Goal: Task Accomplishment & Management: Manage account settings

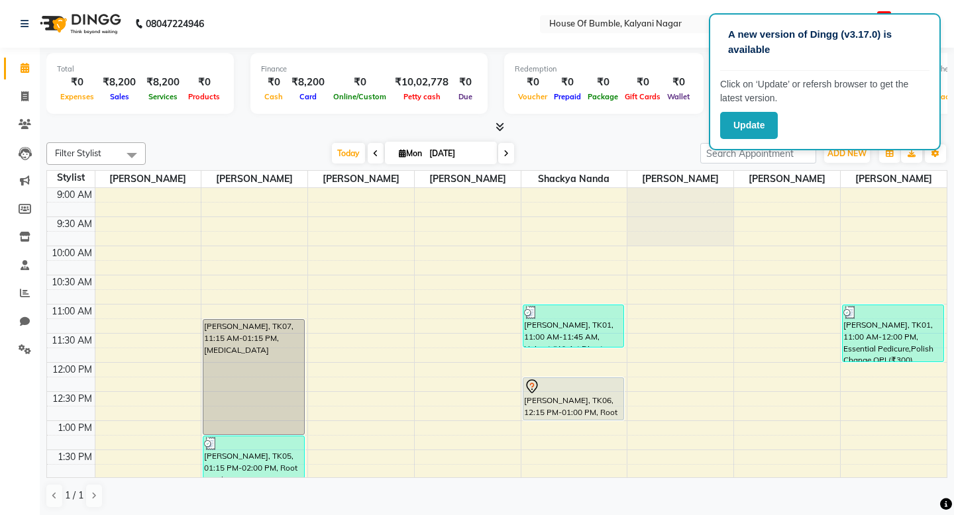
click at [741, 120] on button "Update" at bounding box center [749, 125] width 58 height 27
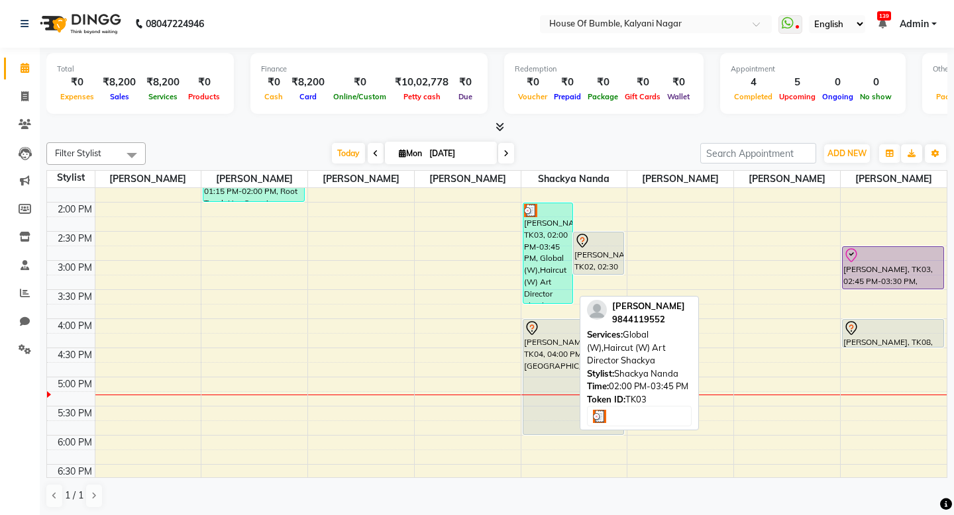
click at [568, 267] on div "[PERSON_NAME], TK03, 02:00 PM-03:45 PM, Global (W),Haircut (W) Art Director Sha…" at bounding box center [548, 253] width 50 height 100
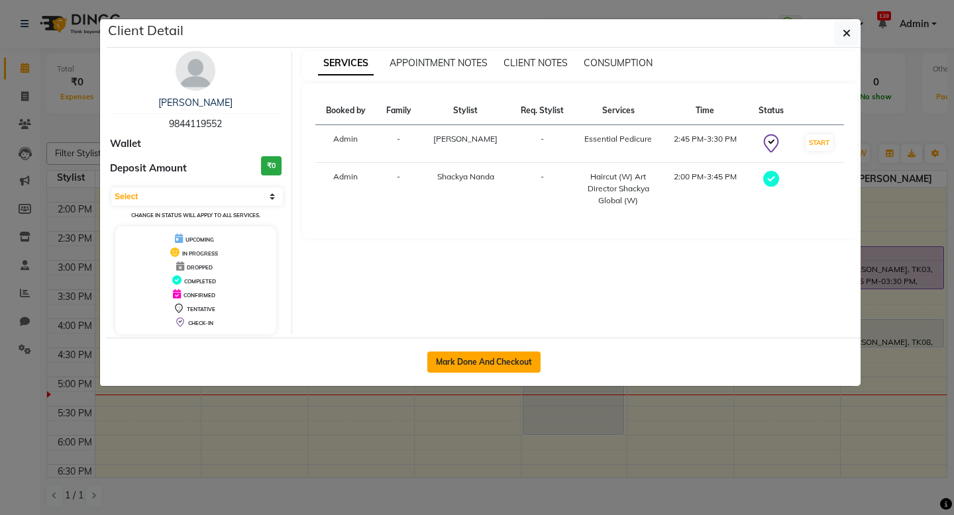
click at [509, 352] on button "Mark Done And Checkout" at bounding box center [483, 362] width 113 height 21
select select "579"
select select "service"
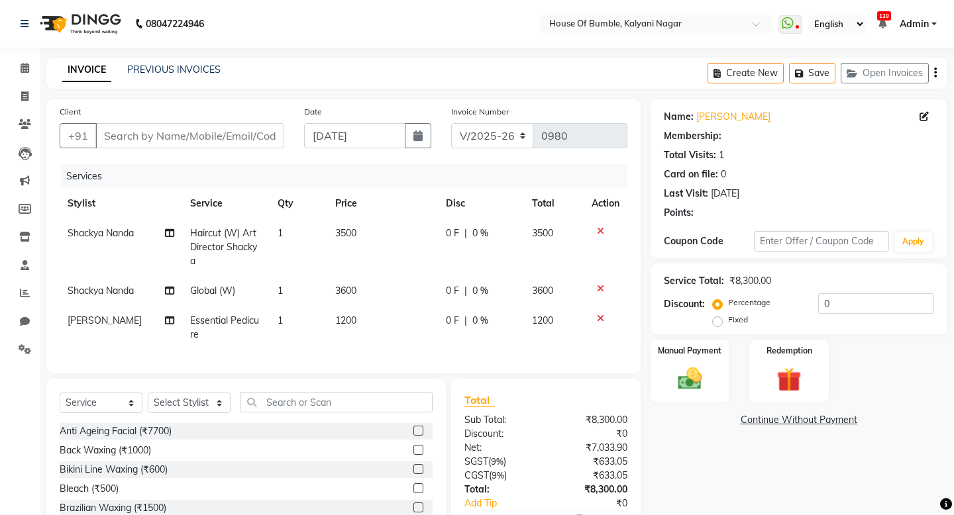
type input "9844119552"
select select "8247"
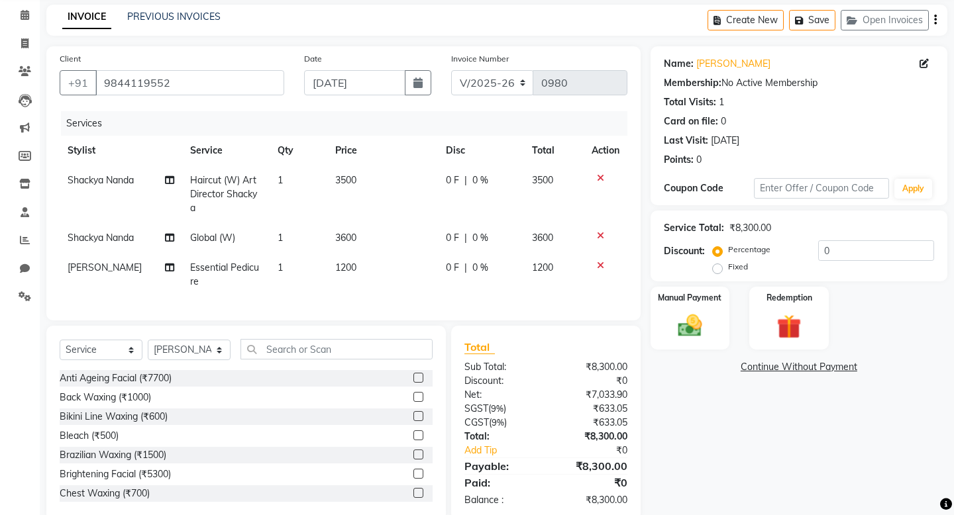
scroll to position [79, 0]
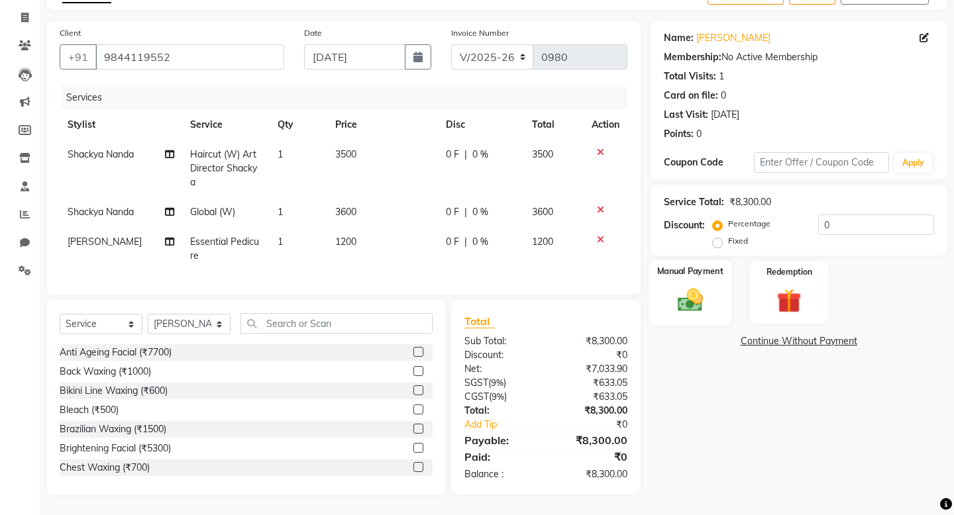
click at [709, 301] on img at bounding box center [689, 299] width 41 height 29
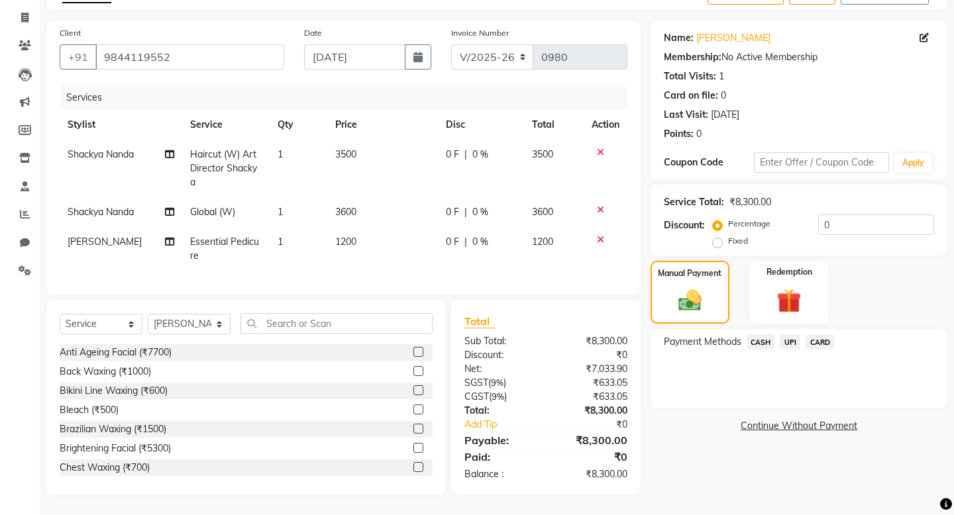
click at [819, 342] on span "CARD" at bounding box center [819, 341] width 28 height 15
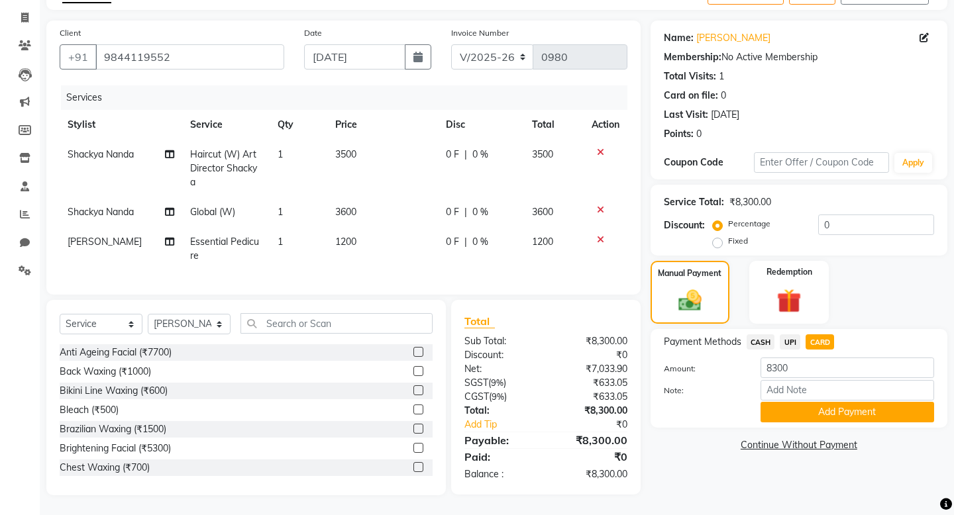
click at [810, 422] on div "Payment Methods CASH UPI CARD Amount: 8300 Note: Add Payment" at bounding box center [798, 378] width 297 height 99
click at [810, 421] on button "Add Payment" at bounding box center [847, 412] width 174 height 21
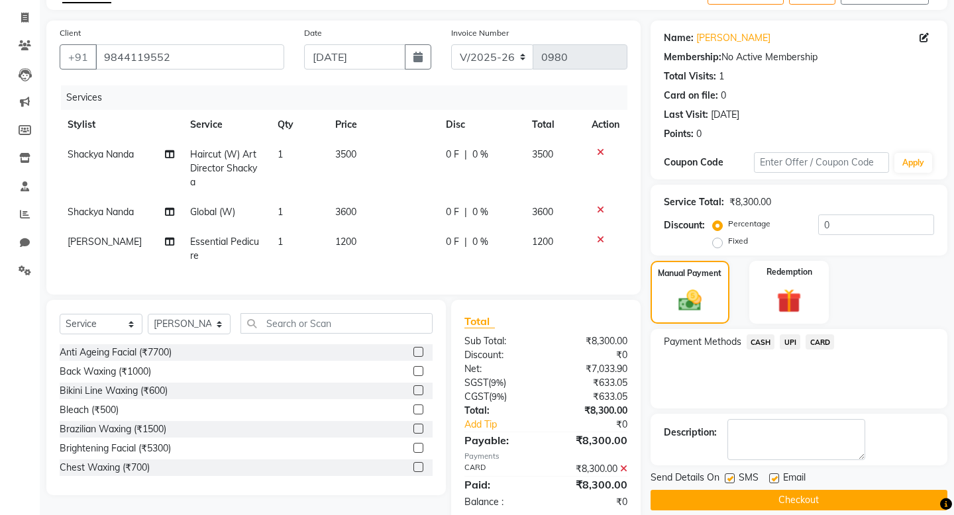
click at [728, 479] on label at bounding box center [729, 478] width 10 height 10
click at [728, 479] on input "checkbox" at bounding box center [728, 479] width 9 height 9
checkbox input "false"
click at [729, 503] on button "Checkout" at bounding box center [798, 500] width 297 height 21
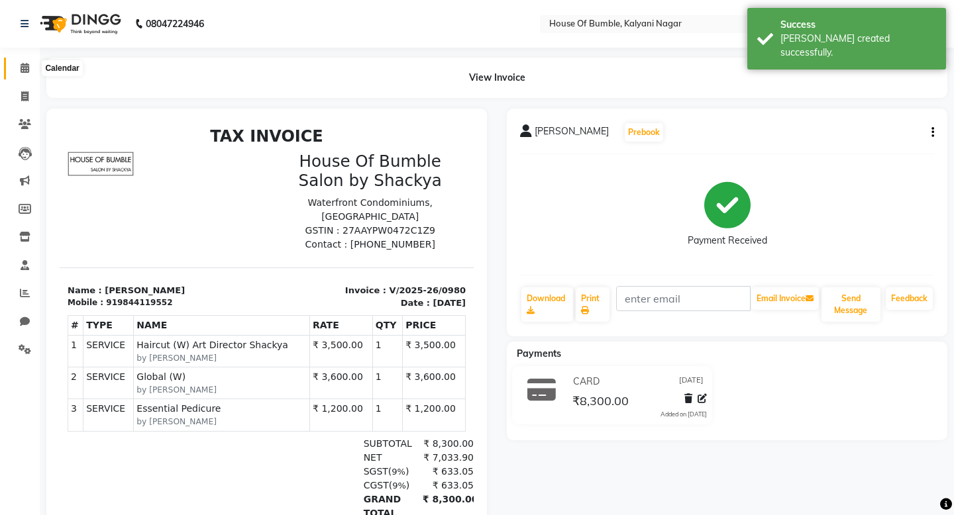
click at [23, 70] on icon at bounding box center [25, 68] width 9 height 10
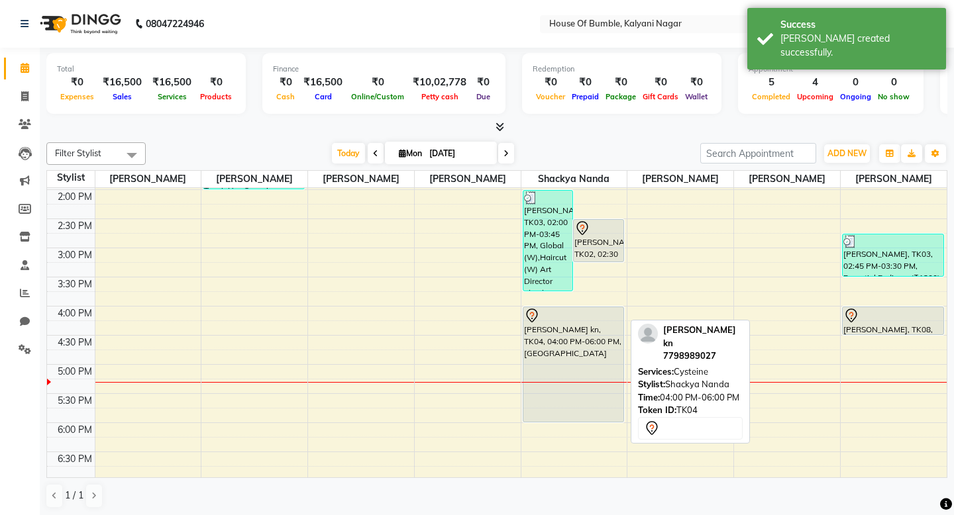
scroll to position [288, 0]
click at [585, 240] on div "[PERSON_NAME], TK02, 02:30 PM-03:15 PM, Haircut (M) Art Director Shackya" at bounding box center [598, 242] width 50 height 42
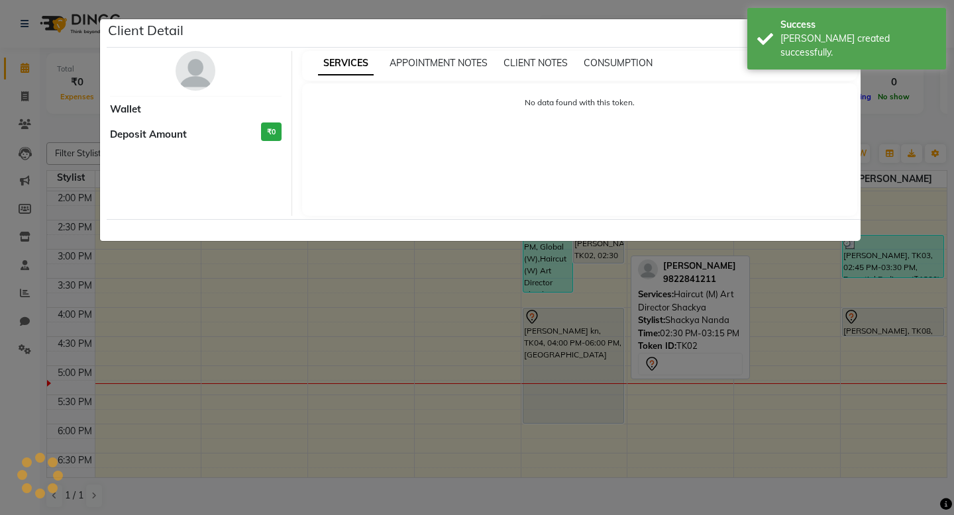
select select "7"
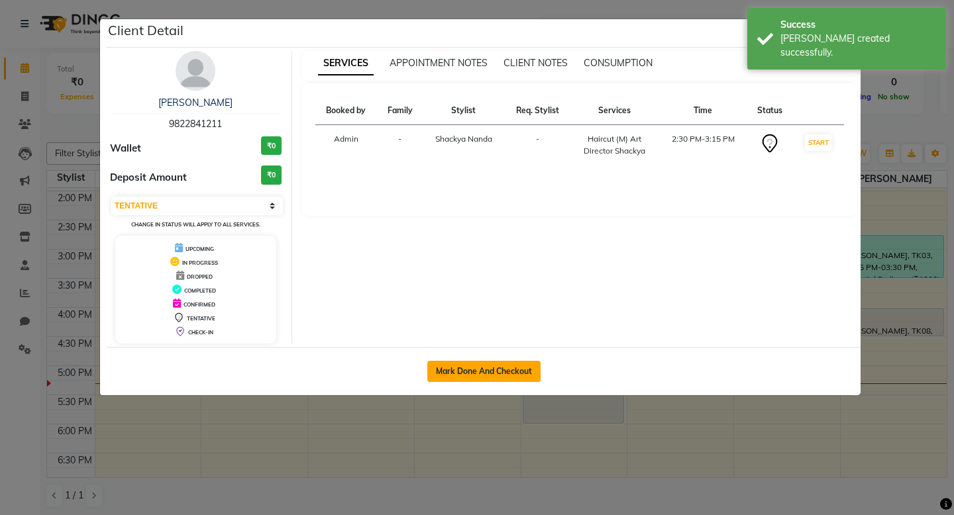
click at [506, 372] on button "Mark Done And Checkout" at bounding box center [483, 371] width 113 height 21
select select "579"
select select "service"
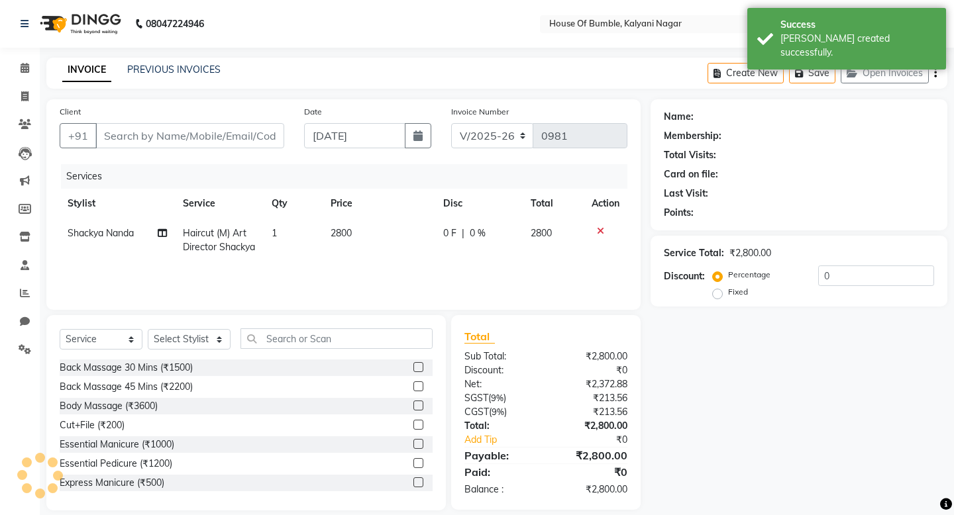
type input "9822841211"
select select "76627"
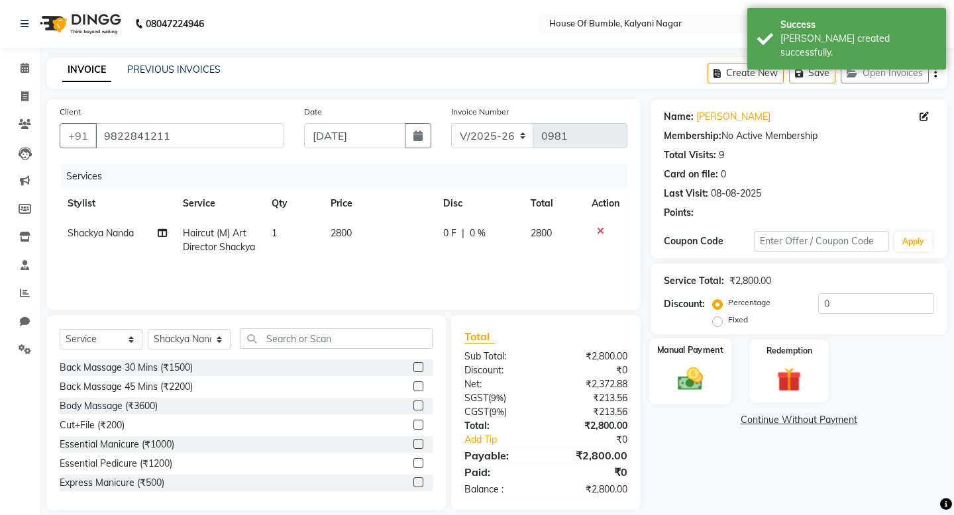
click at [710, 390] on div "Manual Payment" at bounding box center [689, 371] width 82 height 66
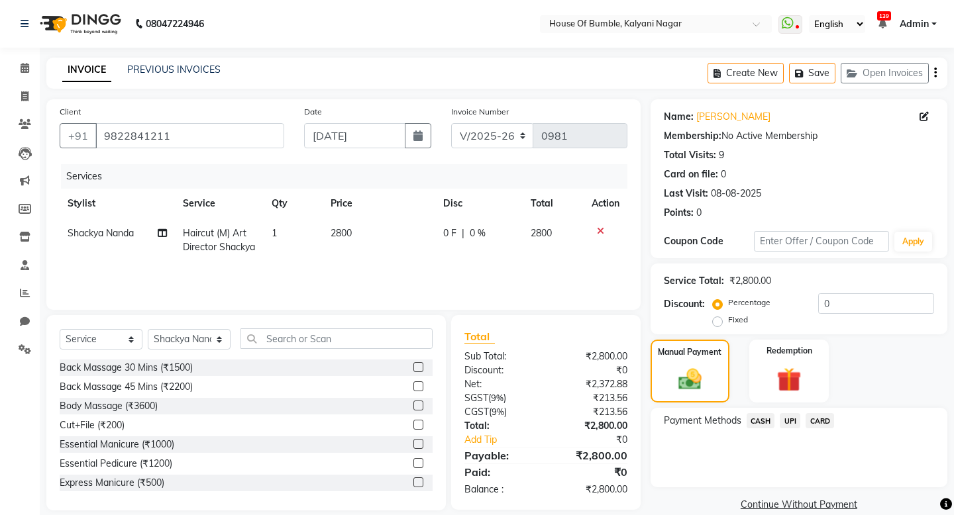
click at [759, 428] on div "CASH" at bounding box center [758, 422] width 34 height 18
click at [759, 423] on span "CASH" at bounding box center [760, 420] width 28 height 15
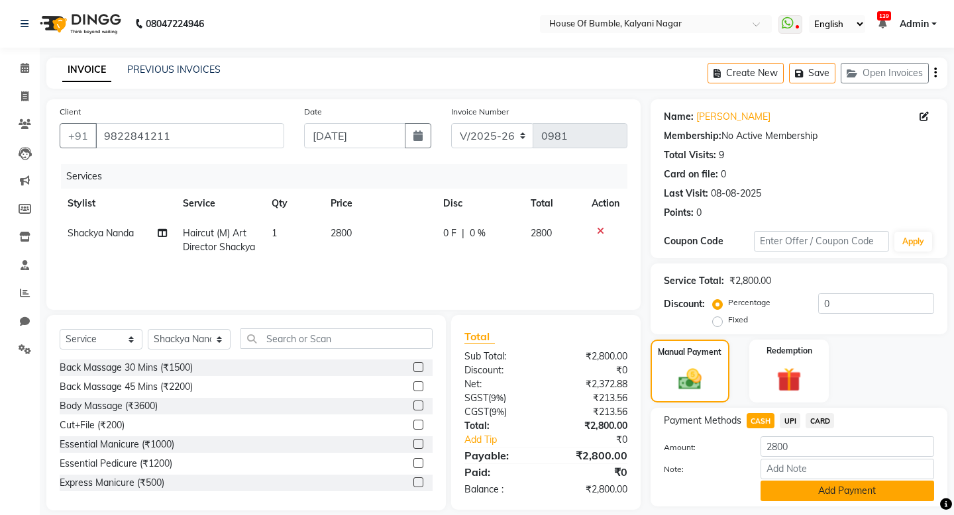
click at [810, 496] on button "Add Payment" at bounding box center [847, 491] width 174 height 21
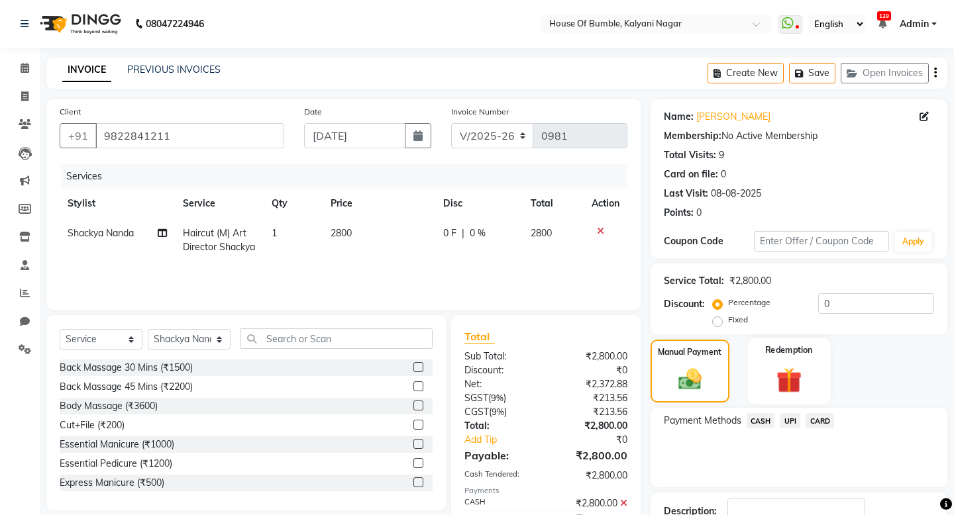
scroll to position [94, 0]
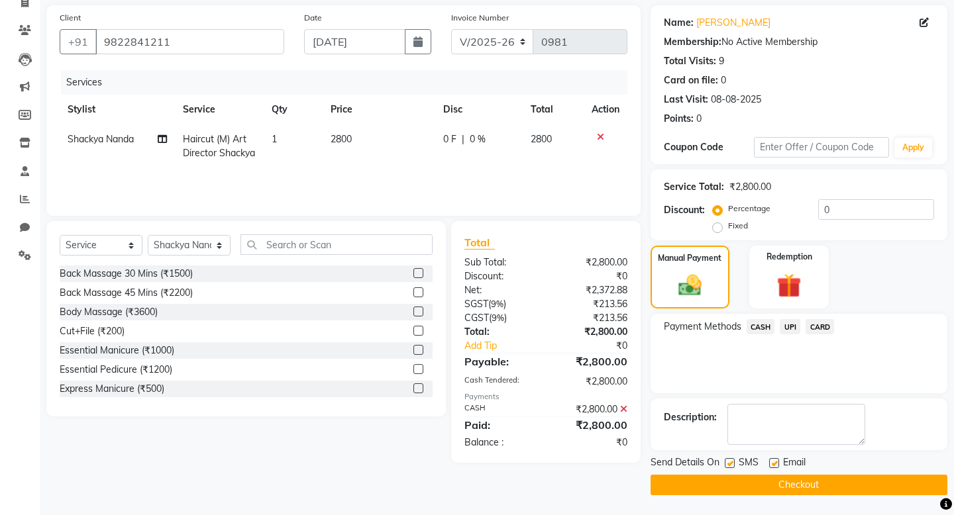
click at [733, 466] on label at bounding box center [729, 463] width 10 height 10
click at [733, 466] on input "checkbox" at bounding box center [728, 464] width 9 height 9
checkbox input "false"
click at [748, 497] on main "INVOICE PREVIOUS INVOICES Create New Save Open Invoices Client [PHONE_NUMBER] D…" at bounding box center [497, 240] width 914 height 552
click at [749, 484] on button "Checkout" at bounding box center [798, 485] width 297 height 21
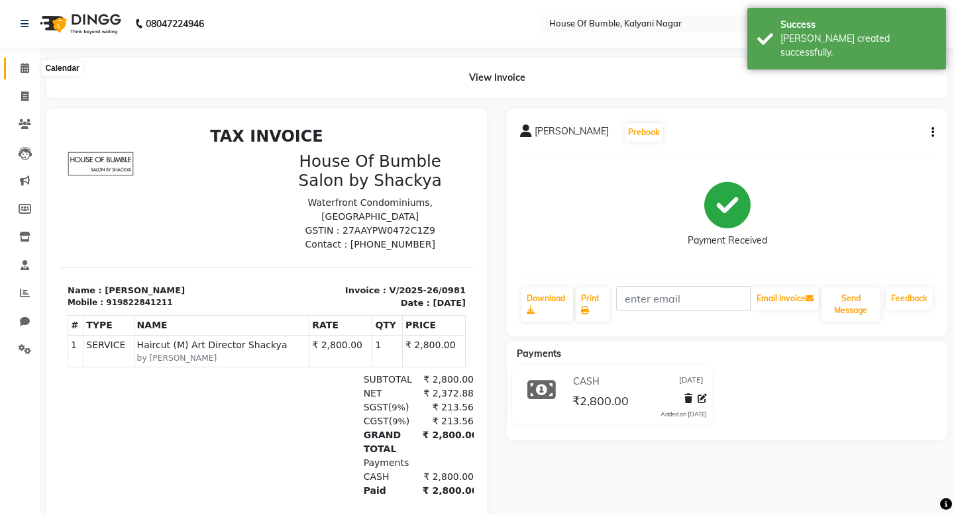
click at [35, 71] on span at bounding box center [24, 68] width 23 height 15
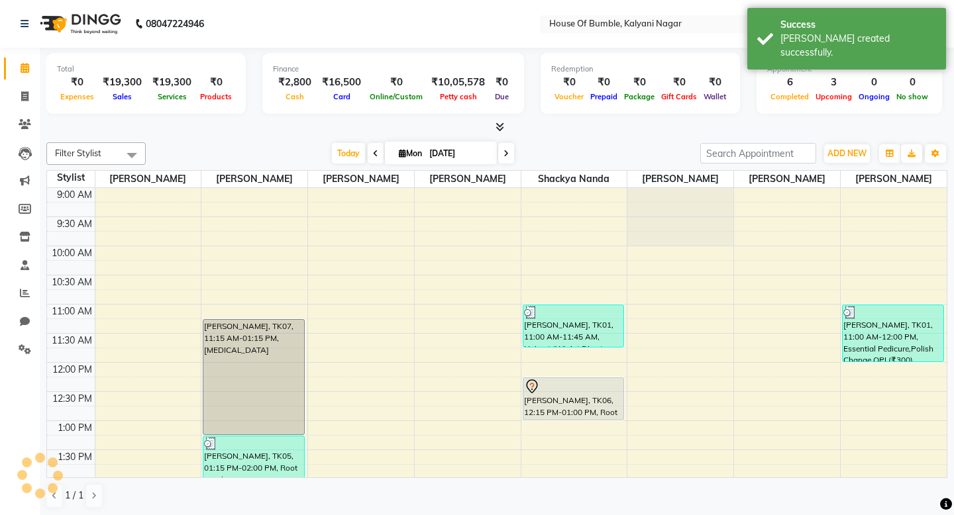
scroll to position [409, 0]
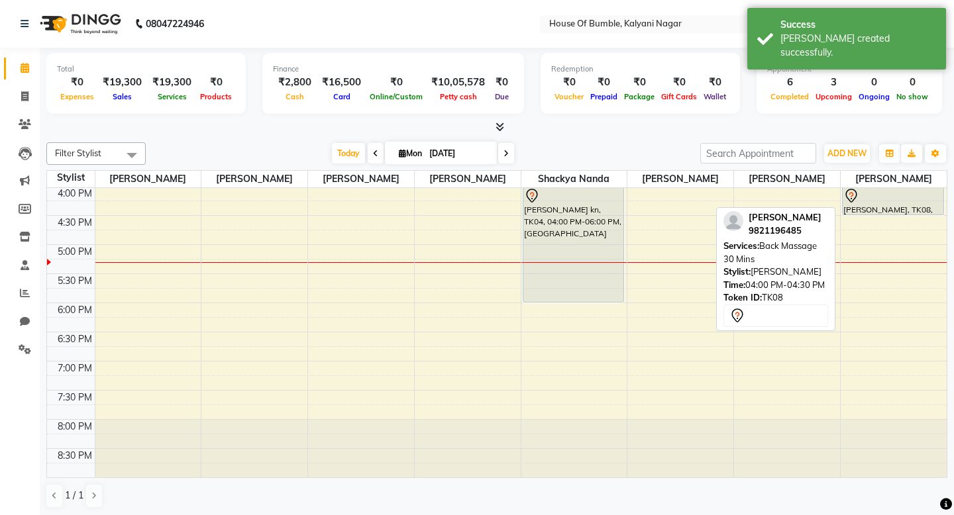
click at [860, 209] on div "[PERSON_NAME], TK08, 04:00 PM-04:30 PM, Back Massage 30 Mins" at bounding box center [892, 200] width 101 height 27
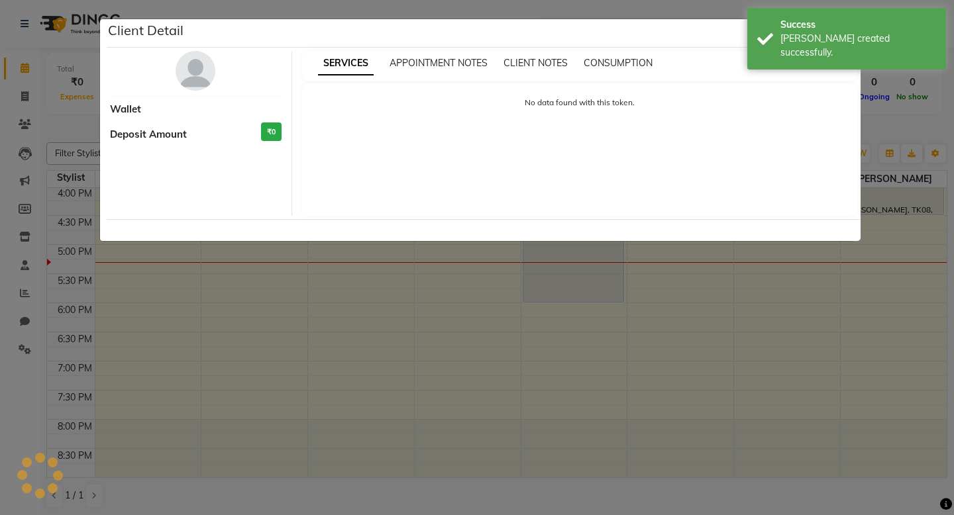
select select "7"
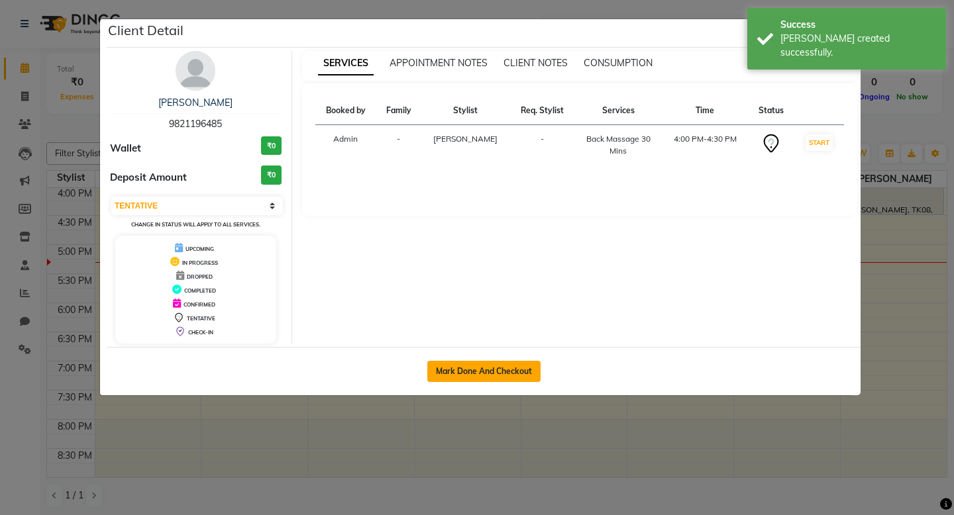
click at [487, 379] on button "Mark Done And Checkout" at bounding box center [483, 371] width 113 height 21
select select "579"
select select "service"
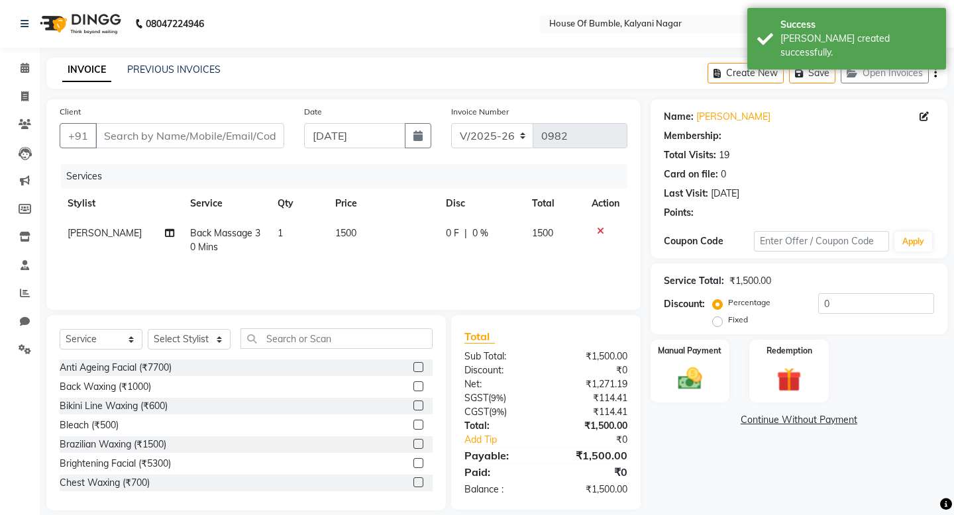
type input "9821196485"
select select "8247"
click at [680, 375] on img at bounding box center [689, 378] width 41 height 29
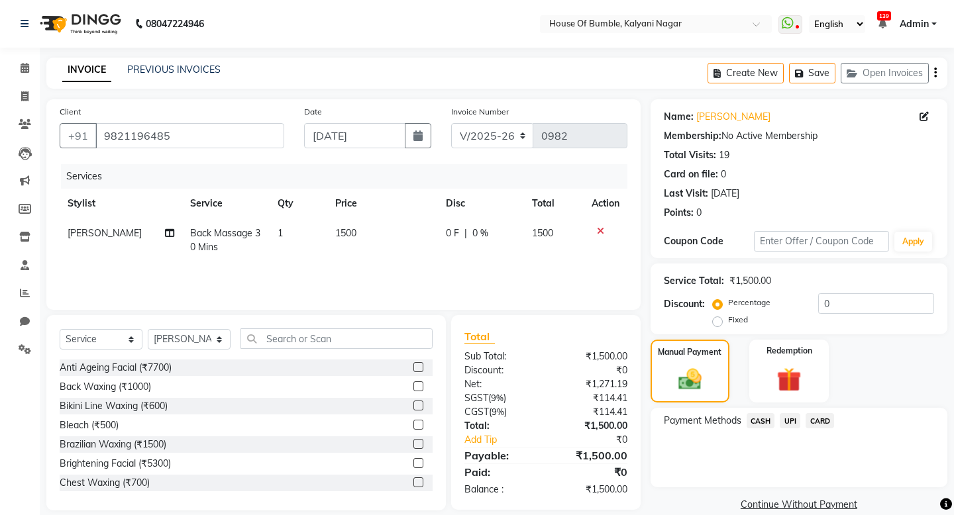
click at [764, 422] on span "CASH" at bounding box center [760, 420] width 28 height 15
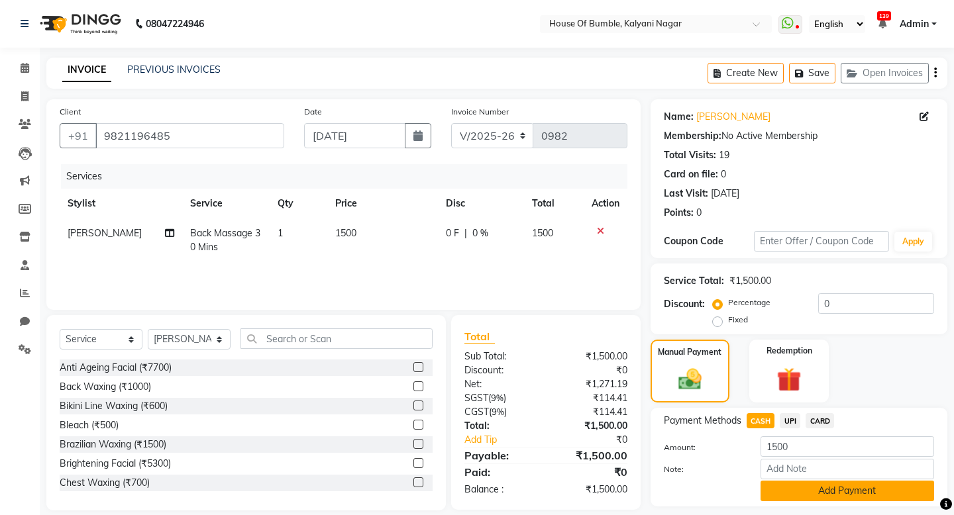
click at [779, 491] on button "Add Payment" at bounding box center [847, 491] width 174 height 21
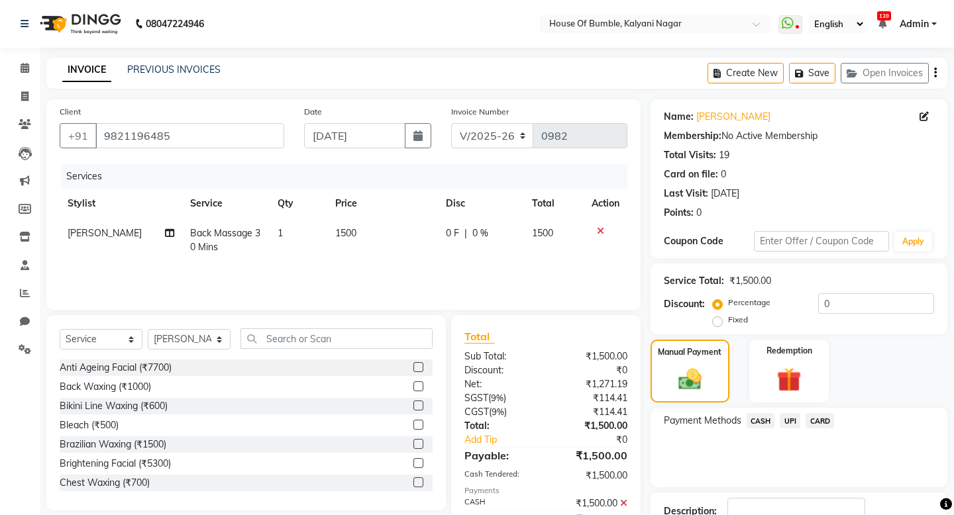
scroll to position [94, 0]
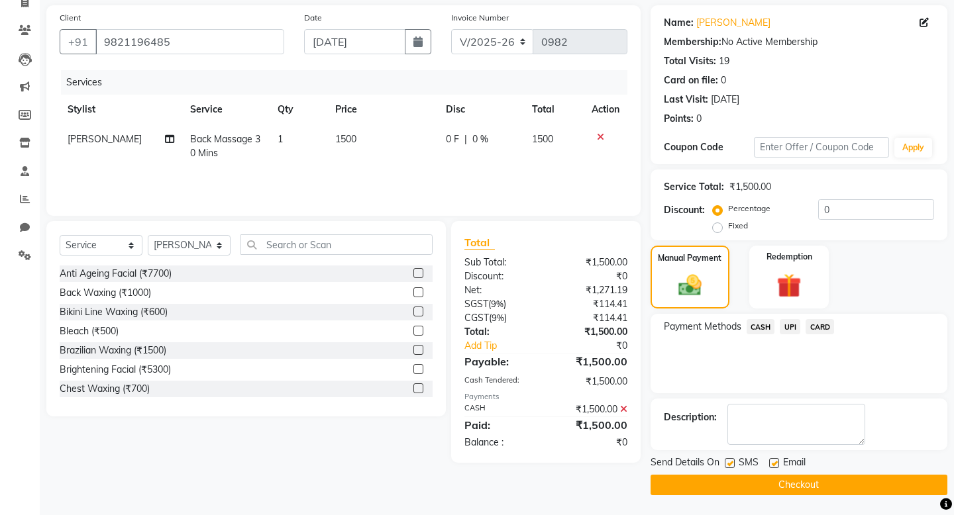
click at [754, 475] on button "Checkout" at bounding box center [798, 485] width 297 height 21
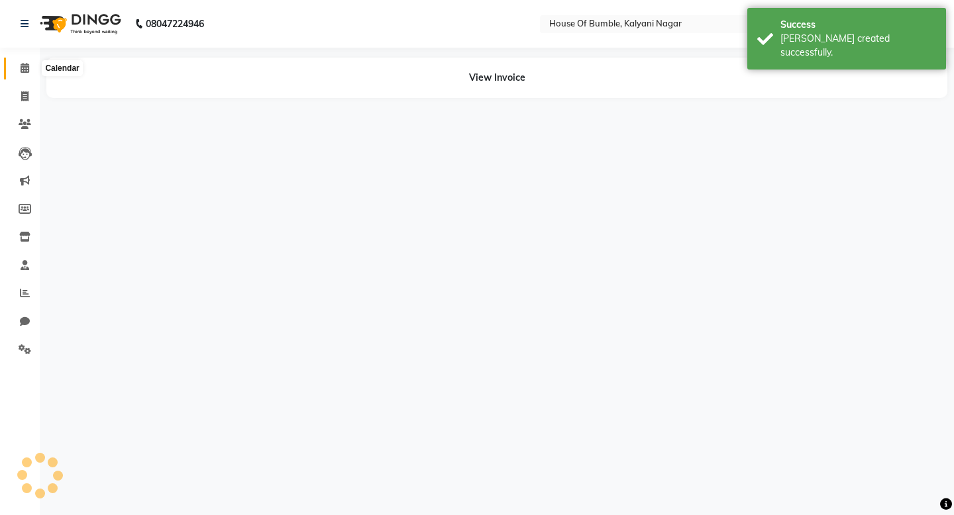
click at [22, 67] on icon at bounding box center [25, 68] width 9 height 10
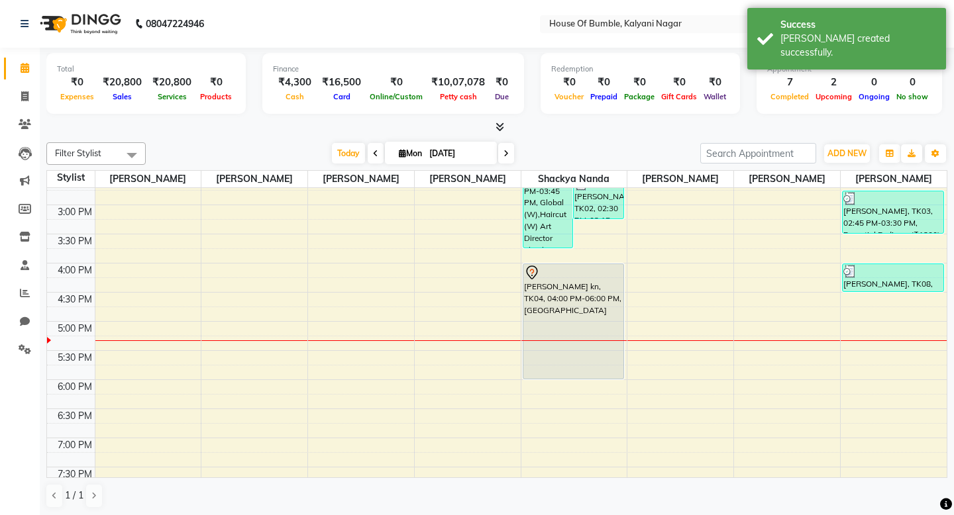
scroll to position [333, 0]
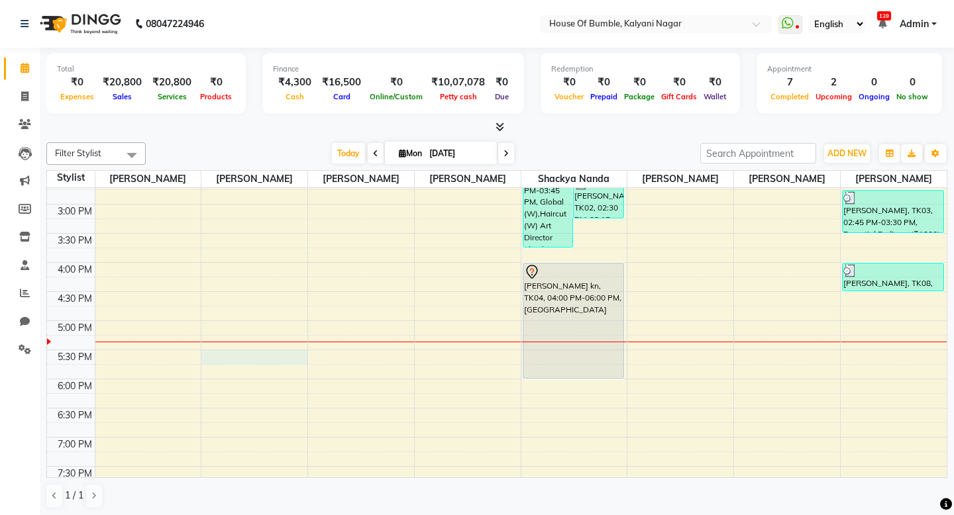
click at [274, 354] on div "9:00 AM 9:30 AM 10:00 AM 10:30 AM 11:00 AM 11:30 AM 12:00 PM 12:30 PM 1:00 PM 1…" at bounding box center [496, 204] width 899 height 699
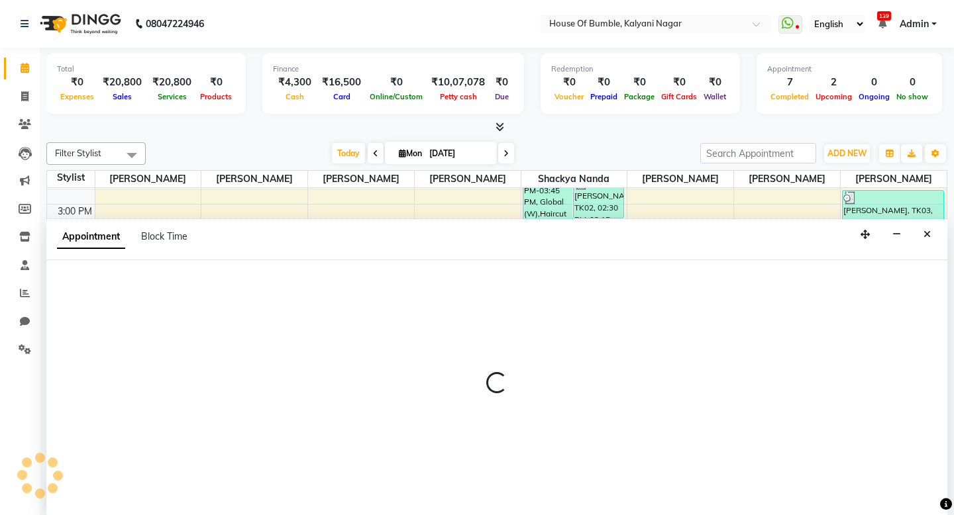
select select "76632"
select select "tentative"
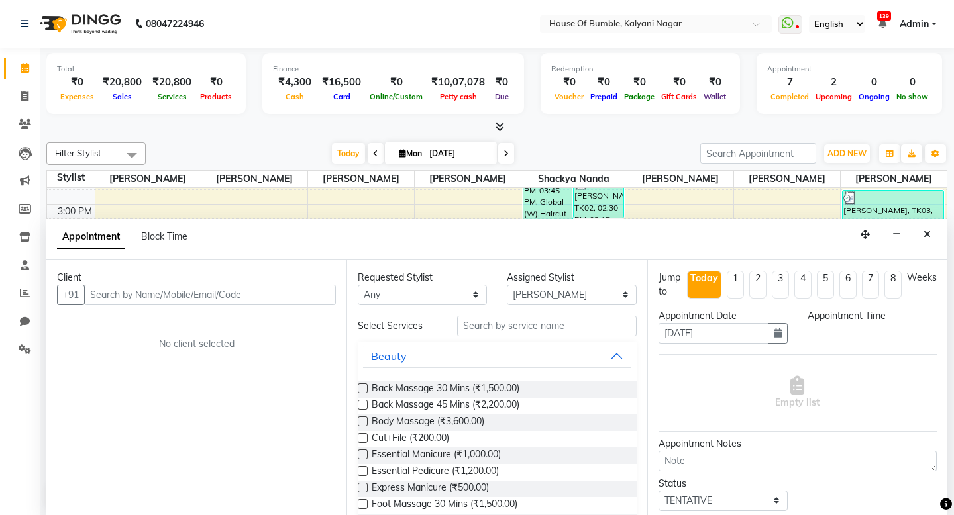
scroll to position [1, 0]
select select "1050"
click at [243, 293] on input "text" at bounding box center [210, 294] width 252 height 21
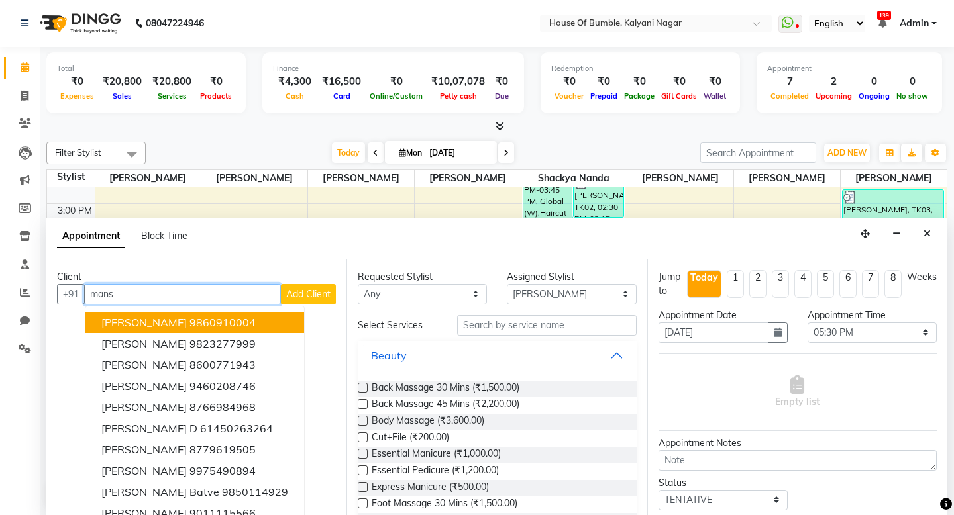
click at [246, 320] on button "[PERSON_NAME] 9860910004" at bounding box center [194, 322] width 219 height 21
type input "9860910004"
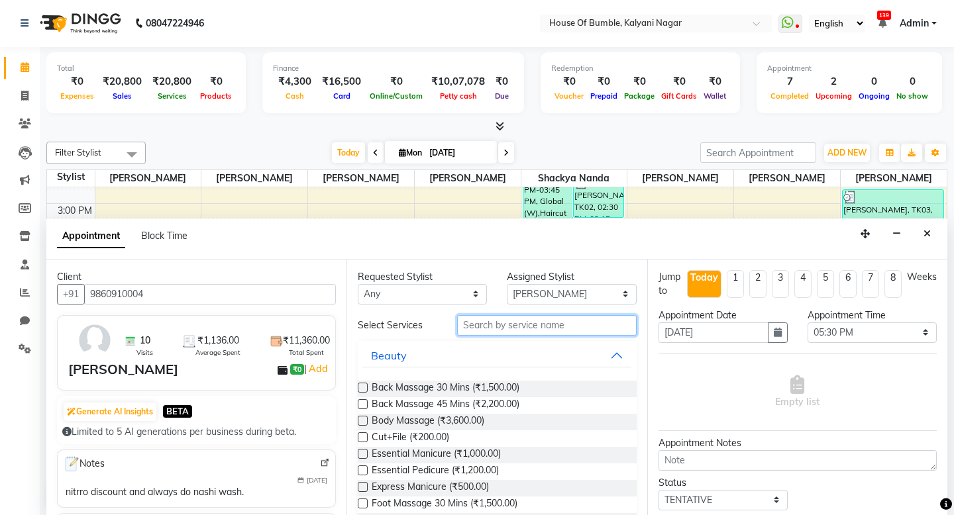
click at [544, 328] on input "text" at bounding box center [546, 325] width 179 height 21
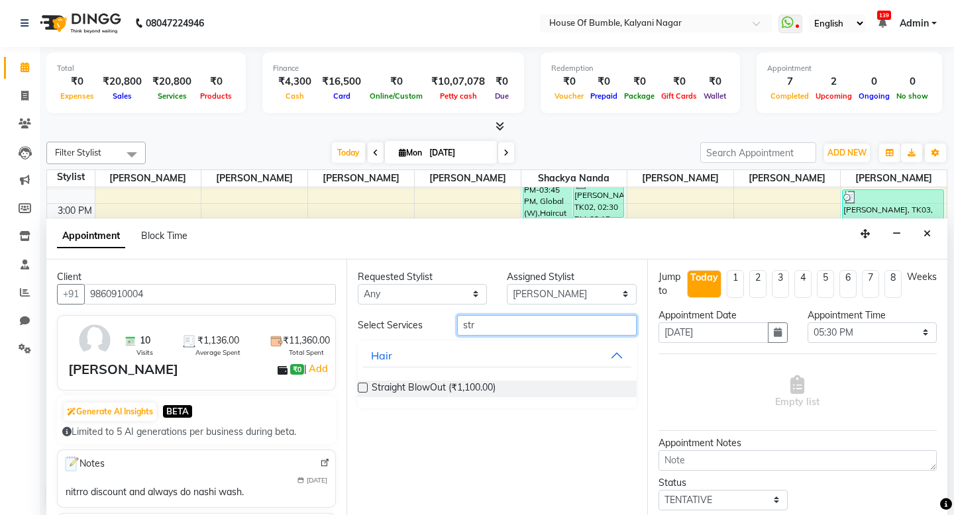
type input "str"
click at [358, 385] on label at bounding box center [363, 388] width 10 height 10
click at [358, 385] on input "checkbox" at bounding box center [362, 389] width 9 height 9
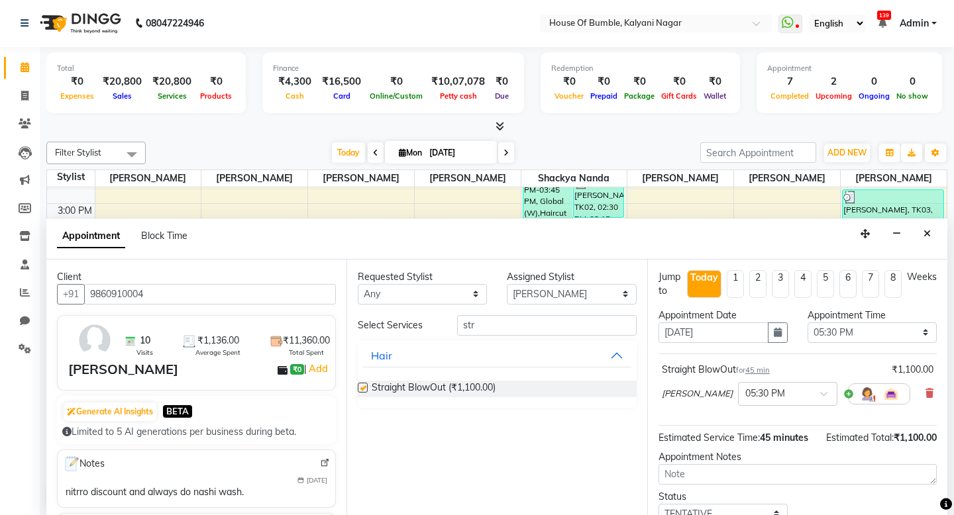
checkbox input "false"
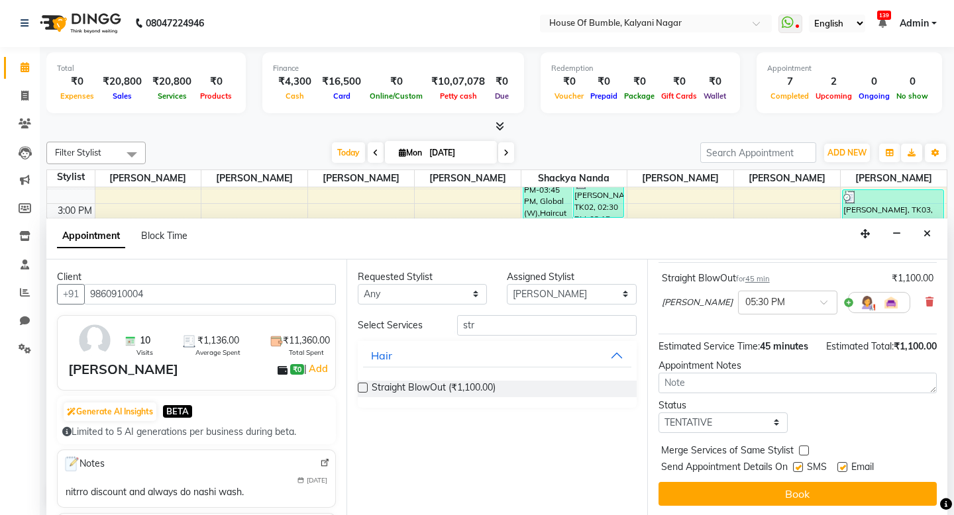
scroll to position [91, 0]
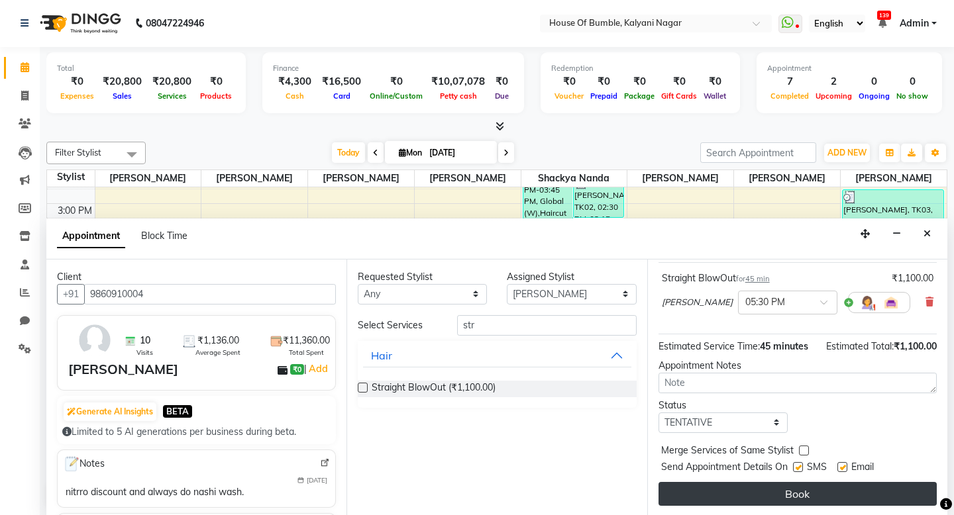
click at [777, 500] on button "Book" at bounding box center [797, 494] width 278 height 24
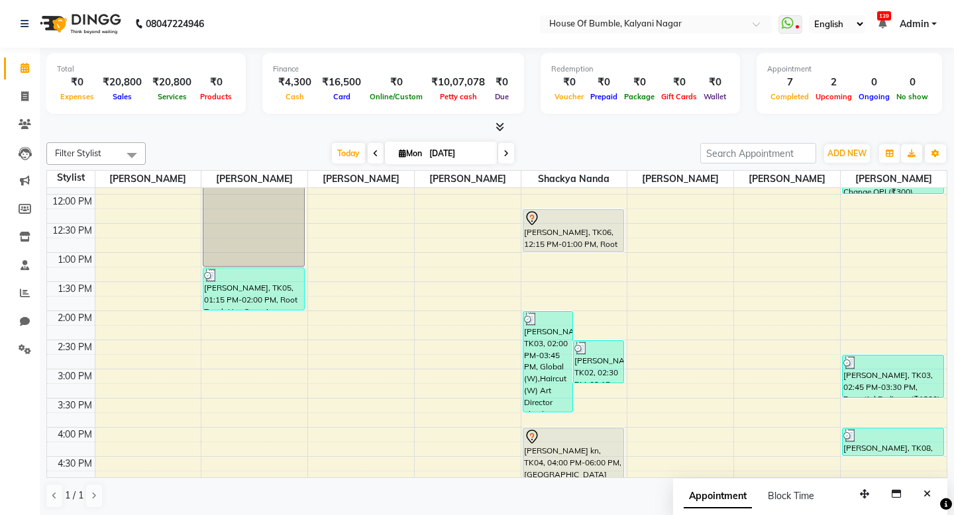
scroll to position [409, 0]
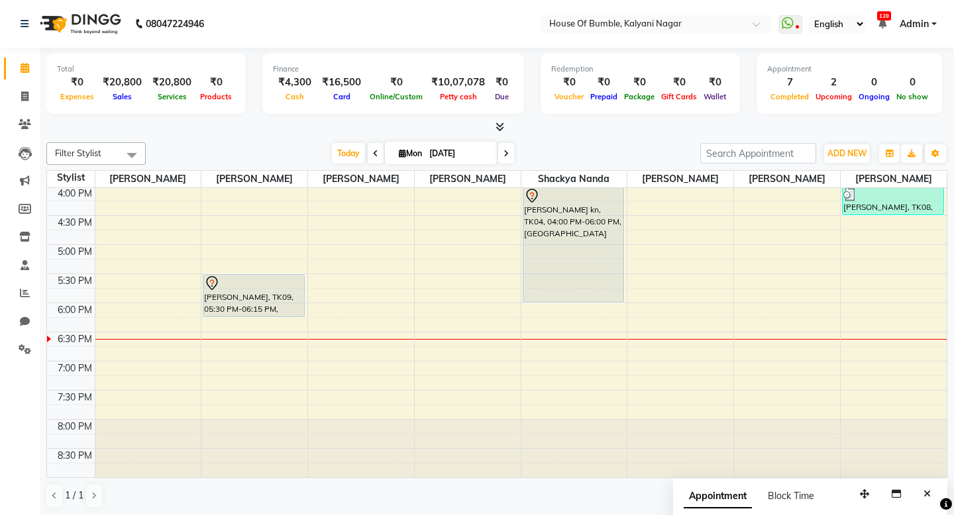
click at [503, 150] on icon at bounding box center [505, 154] width 5 height 8
type input "02-09-2025"
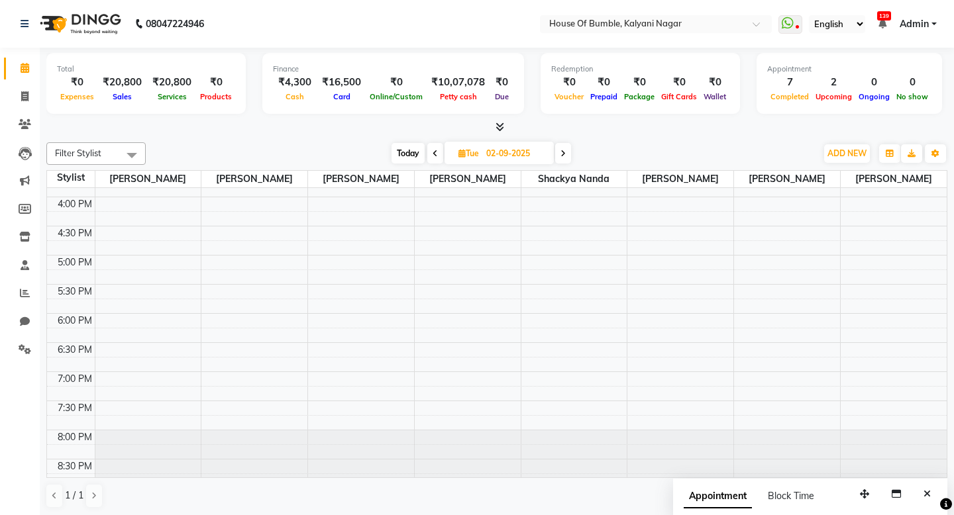
scroll to position [0, 0]
